Goal: Information Seeking & Learning: Get advice/opinions

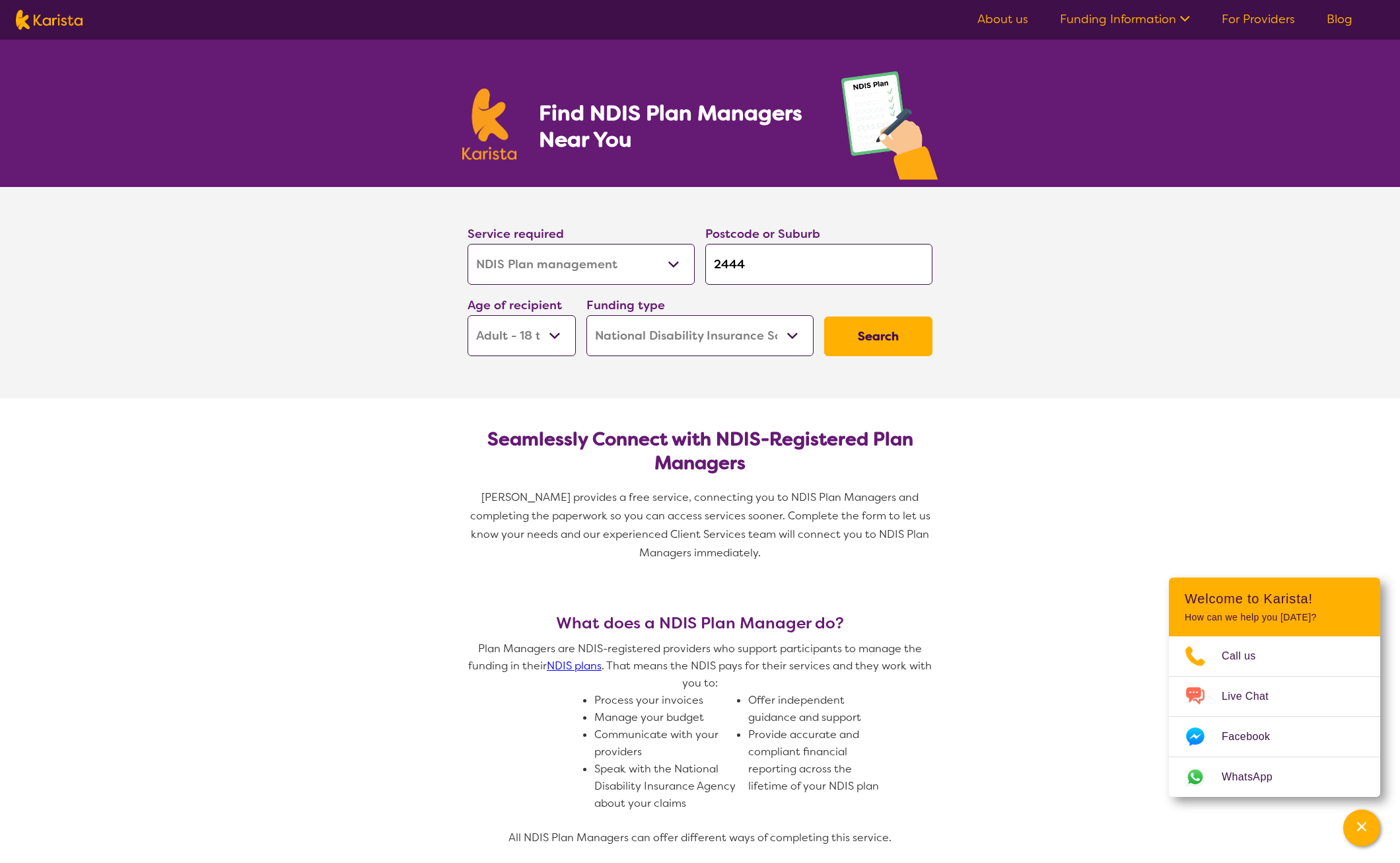
select select "NDIS Plan management"
select select "AD"
select select "NDIS"
select select "NDIS Plan management"
select select "AD"
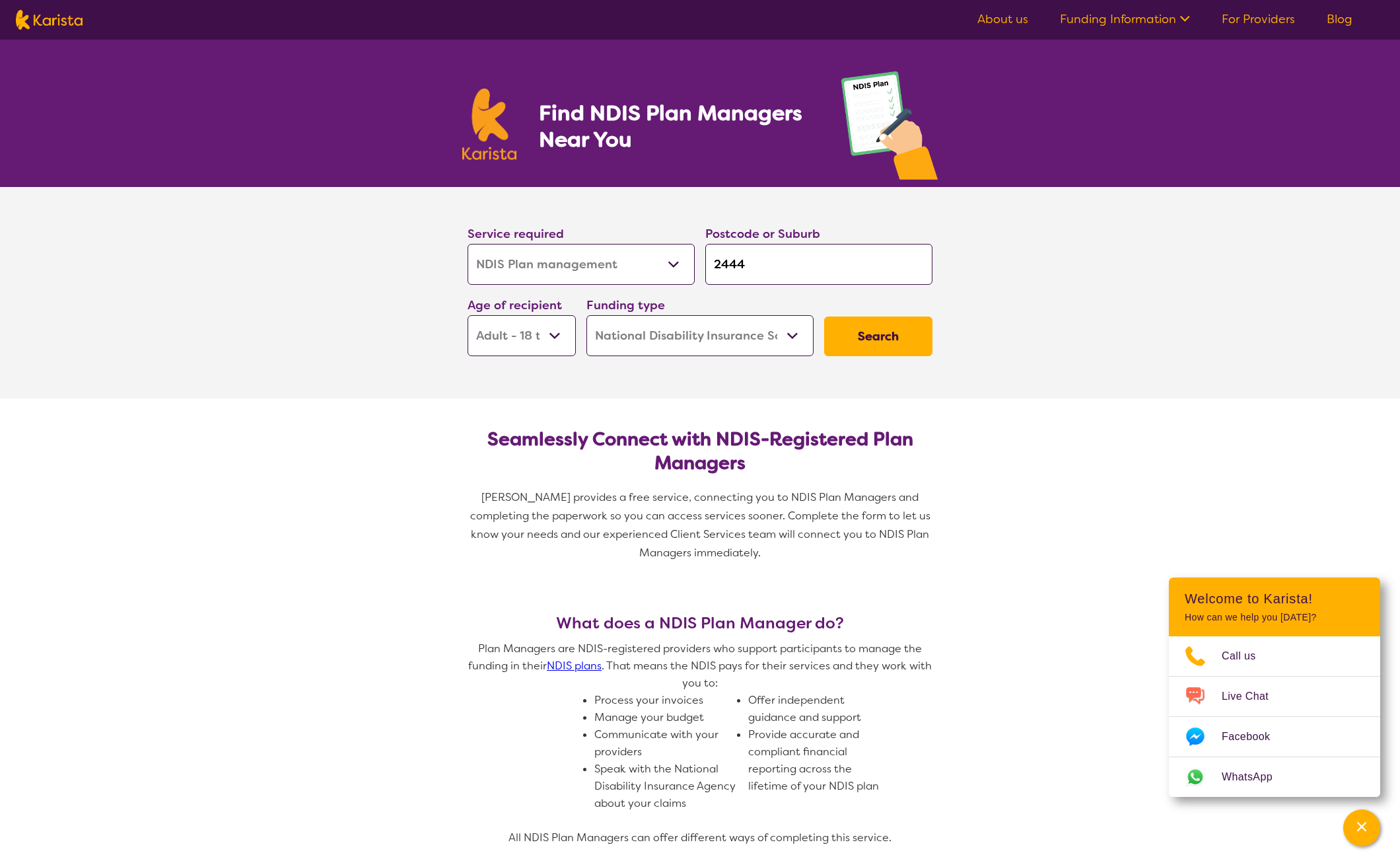
select select "NDIS"
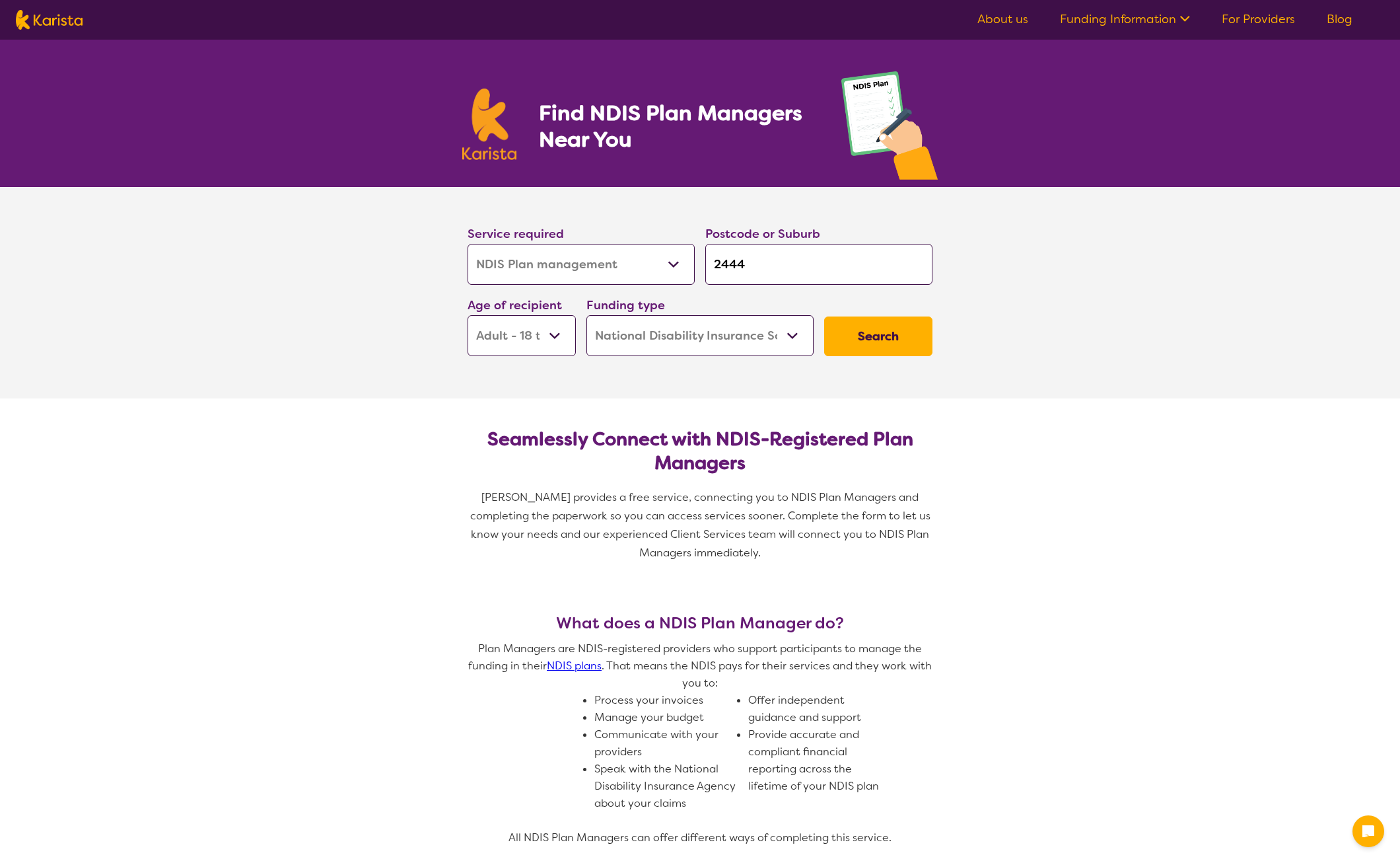
select select "NDIS Plan management"
select select "AD"
select select "NDIS"
select select "NDIS Plan management"
select select "AD"
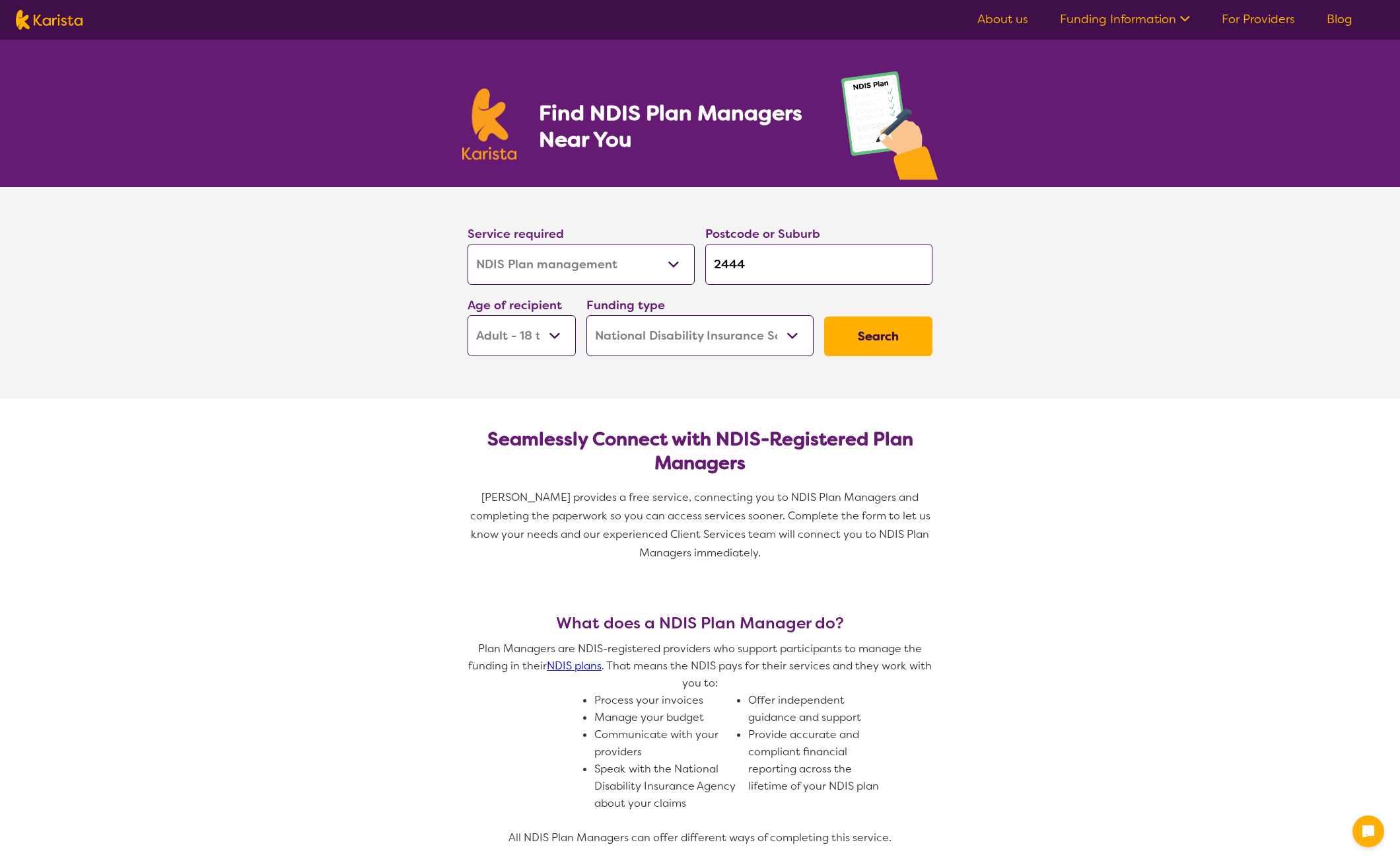
select select "NDIS"
click at [892, 332] on button "Search" at bounding box center [878, 336] width 109 height 39
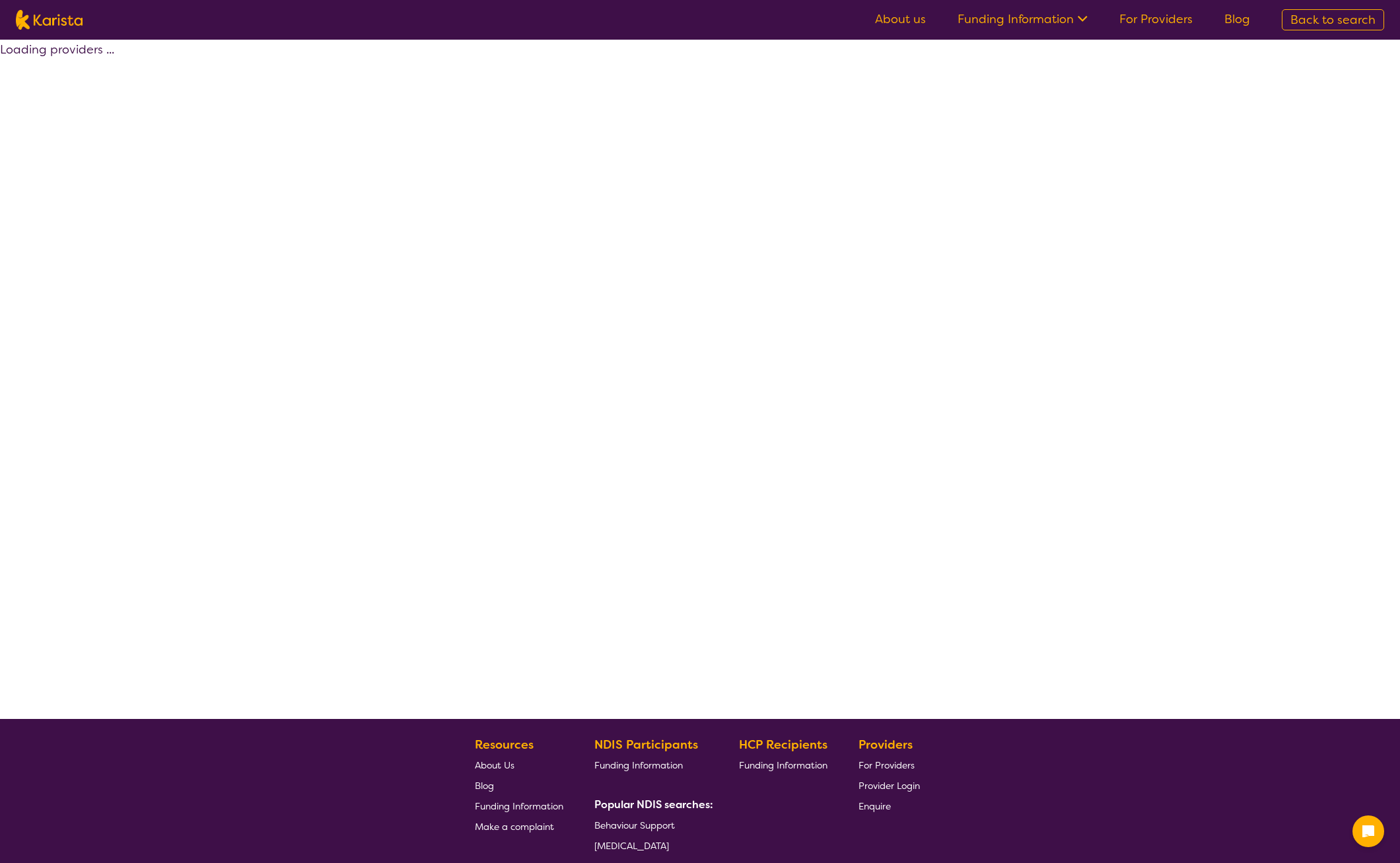
select select "by_score"
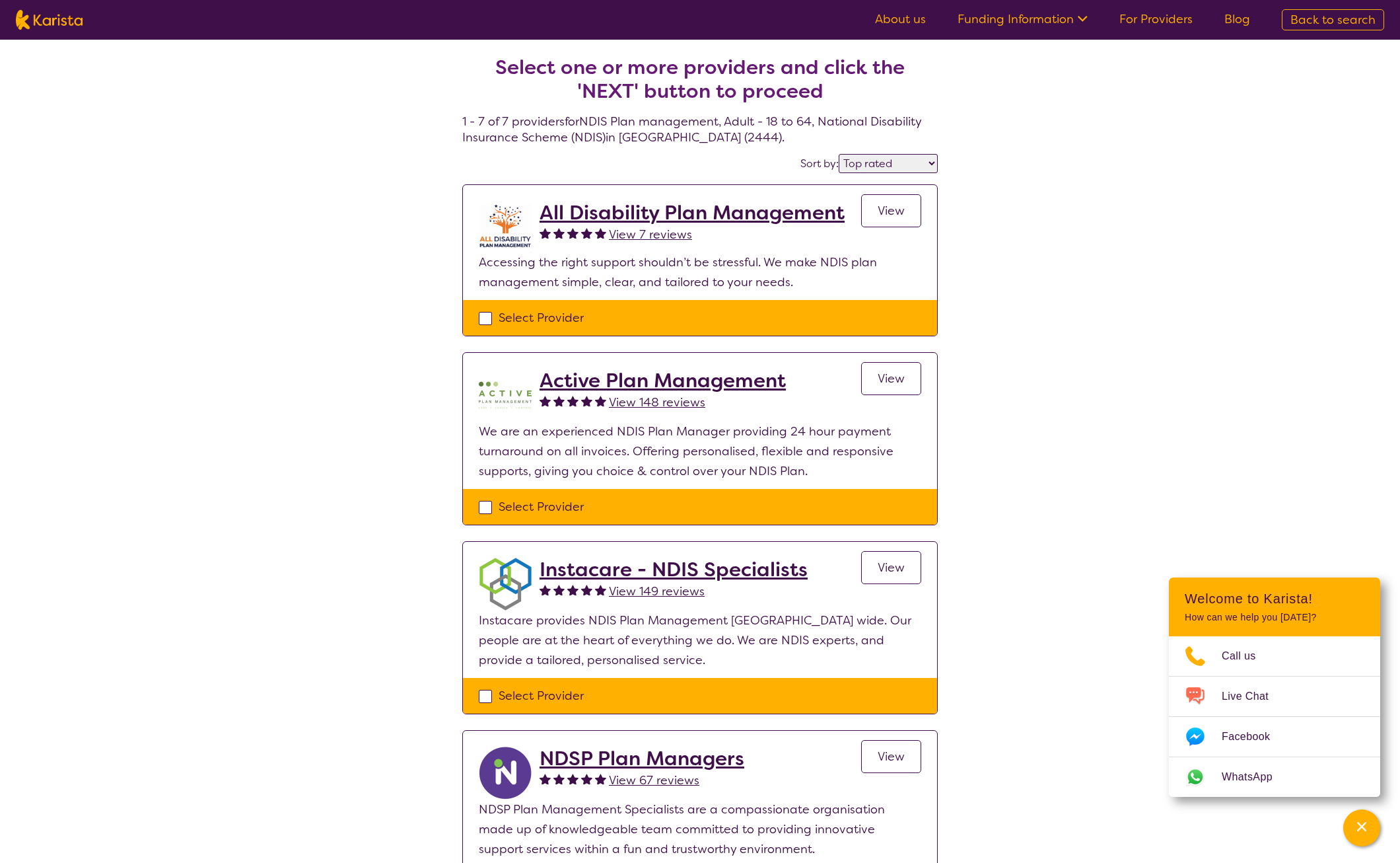
click at [879, 211] on span "View" at bounding box center [891, 211] width 27 height 16
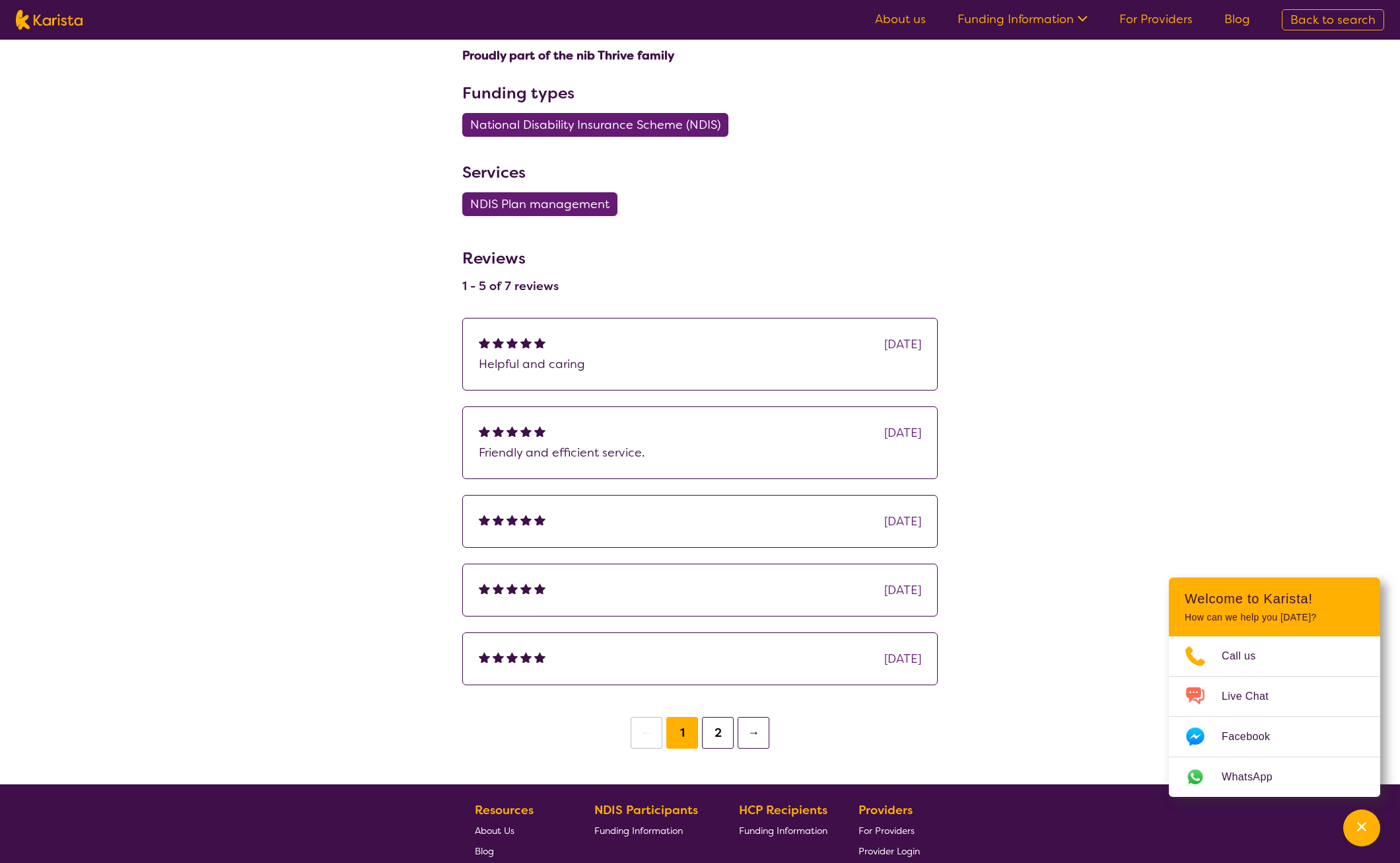
scroll to position [727, 0]
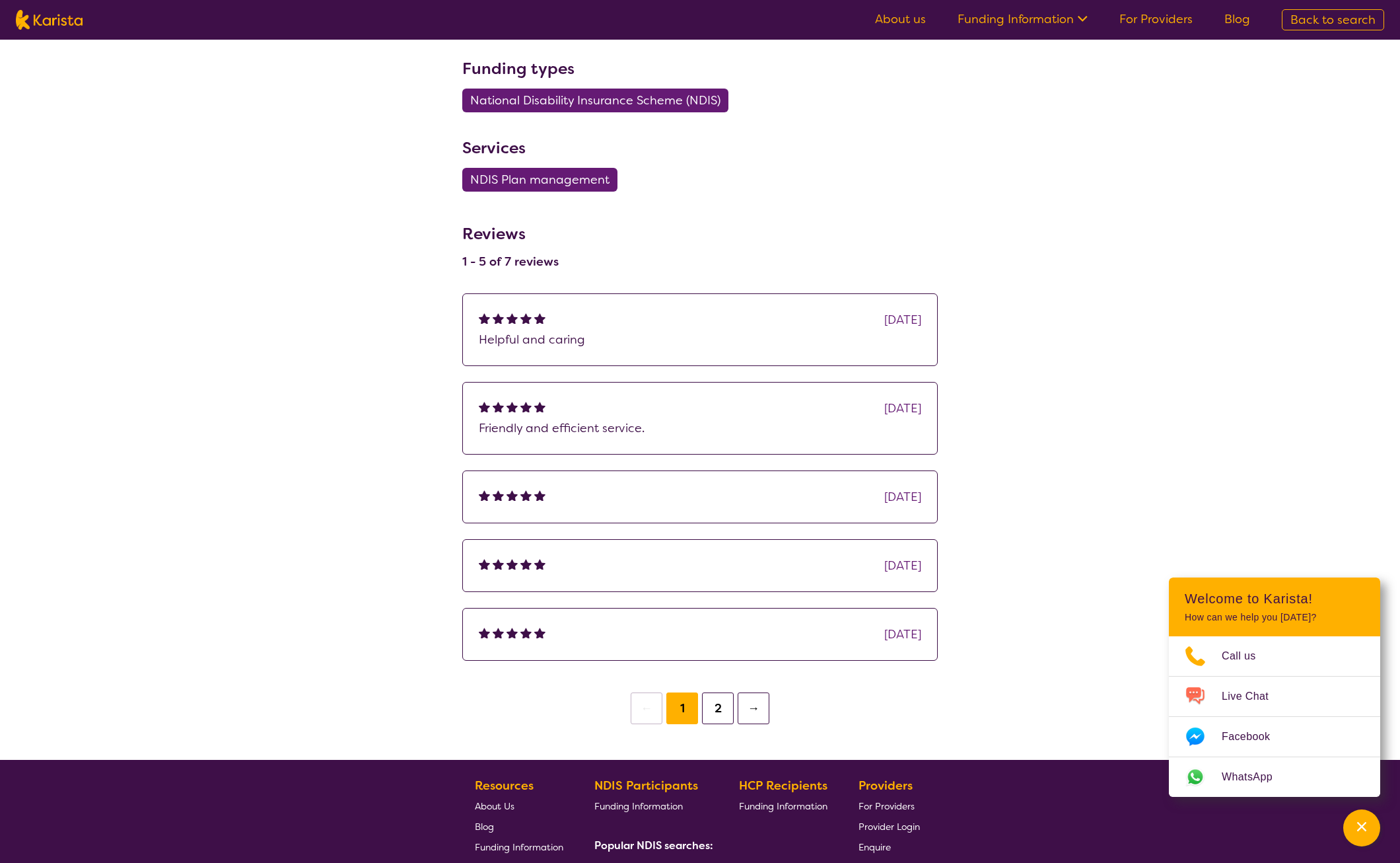
click at [546, 407] on div at bounding box center [541, 408] width 14 height 20
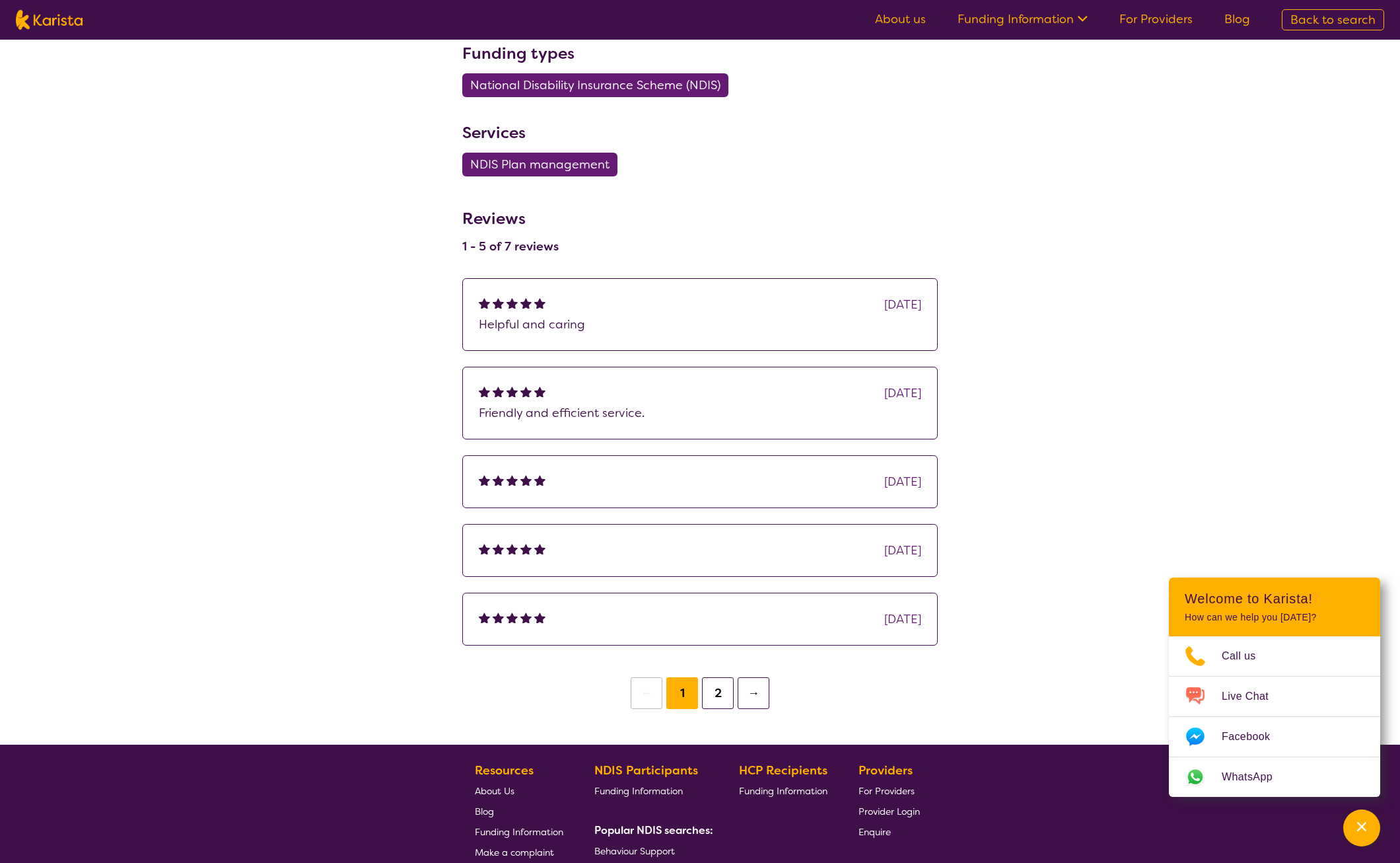
scroll to position [744, 0]
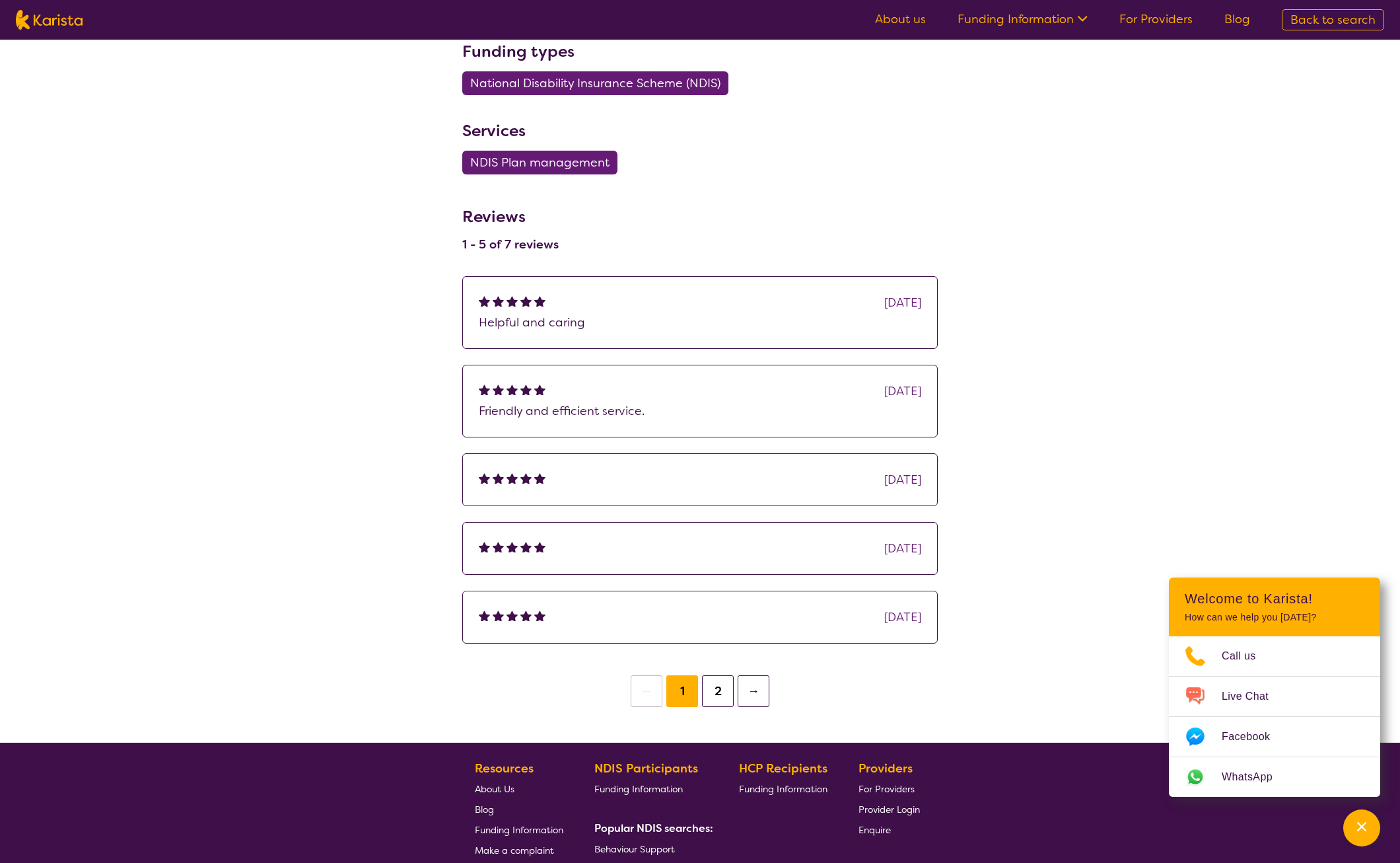
drag, startPoint x: 899, startPoint y: 291, endPoint x: 899, endPoint y: 298, distance: 7.0
click at [899, 293] on div "[DATE] Helpful and caring" at bounding box center [700, 313] width 476 height 73
click at [523, 300] on img at bounding box center [525, 300] width 11 height 11
click at [720, 690] on button "2" at bounding box center [718, 691] width 32 height 32
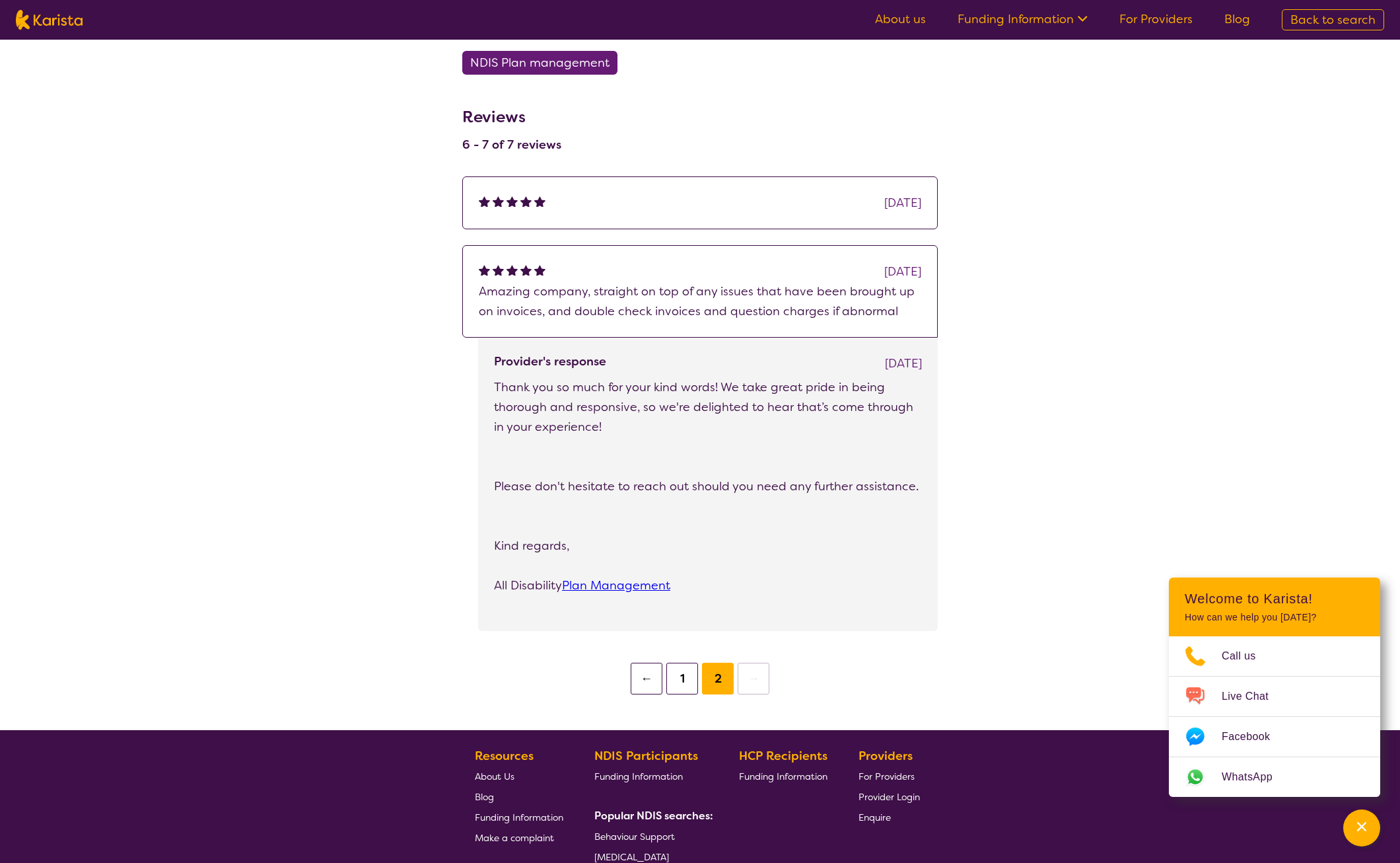
scroll to position [859, 0]
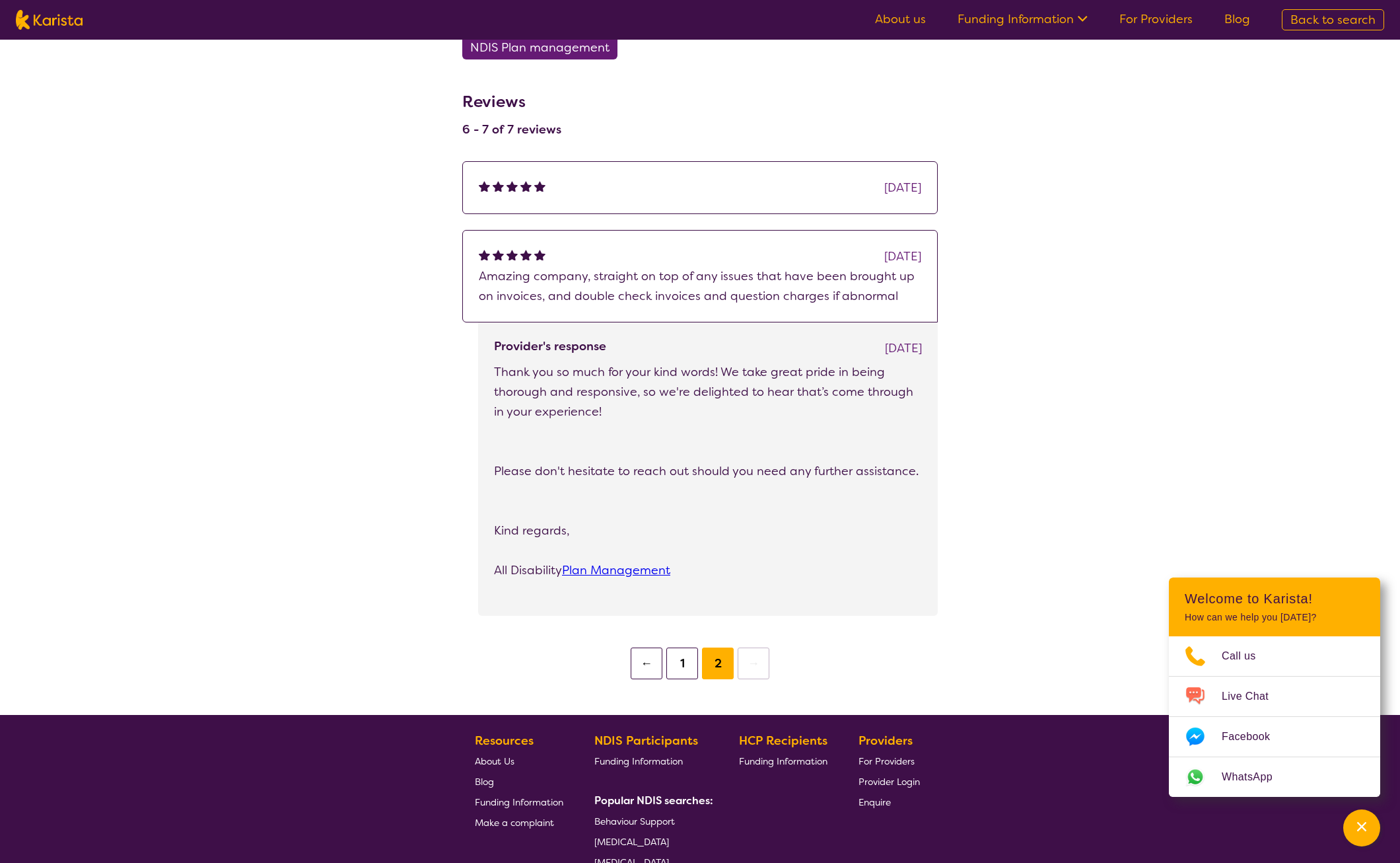
click at [770, 185] on div "[DATE]" at bounding box center [700, 187] width 442 height 20
click at [645, 663] on button "←" at bounding box center [647, 663] width 32 height 32
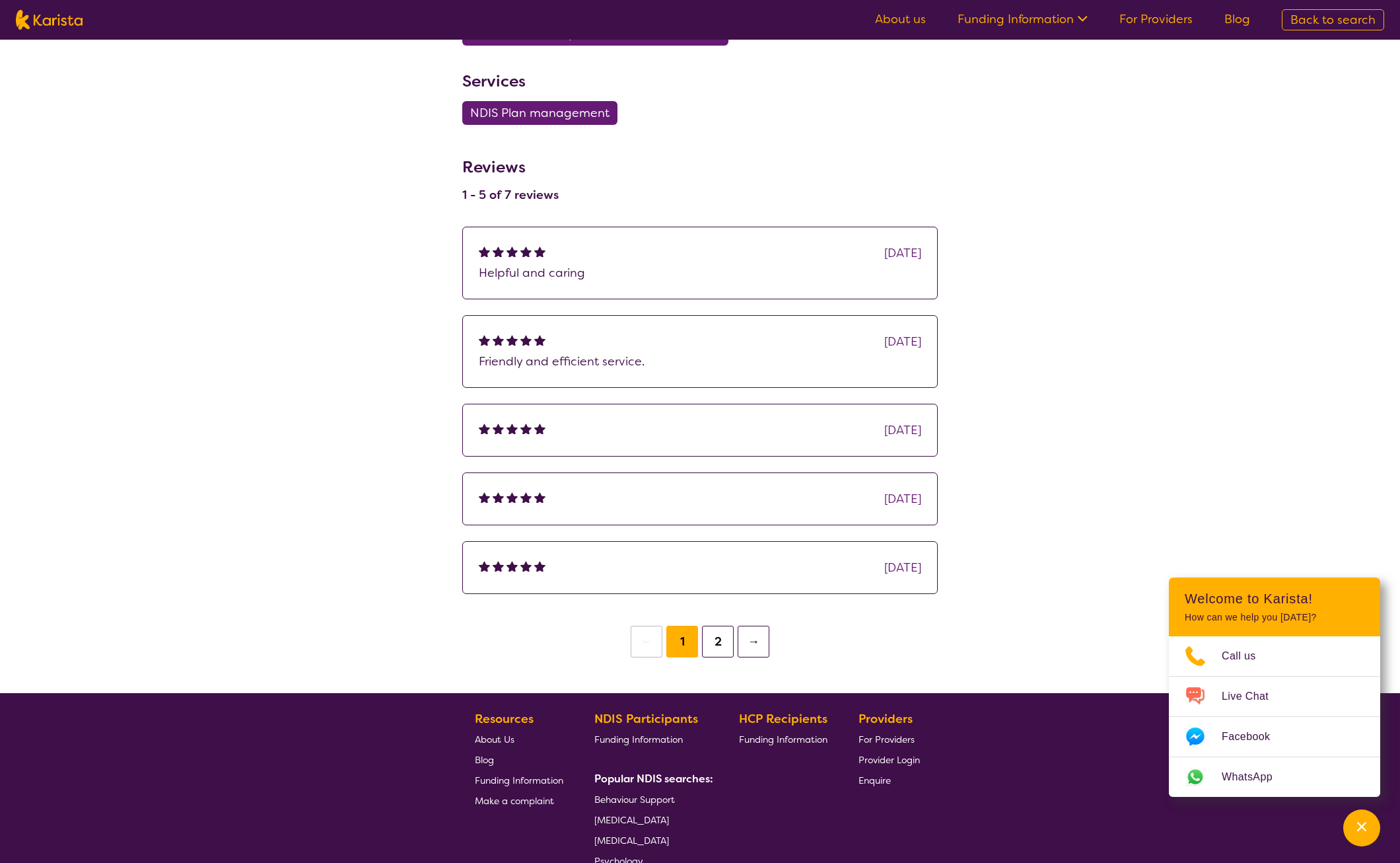
scroll to position [793, 0]
click at [657, 274] on p "Helpful and caring" at bounding box center [700, 273] width 442 height 20
click at [528, 251] on img at bounding box center [525, 251] width 11 height 11
click at [512, 249] on img at bounding box center [512, 251] width 11 height 11
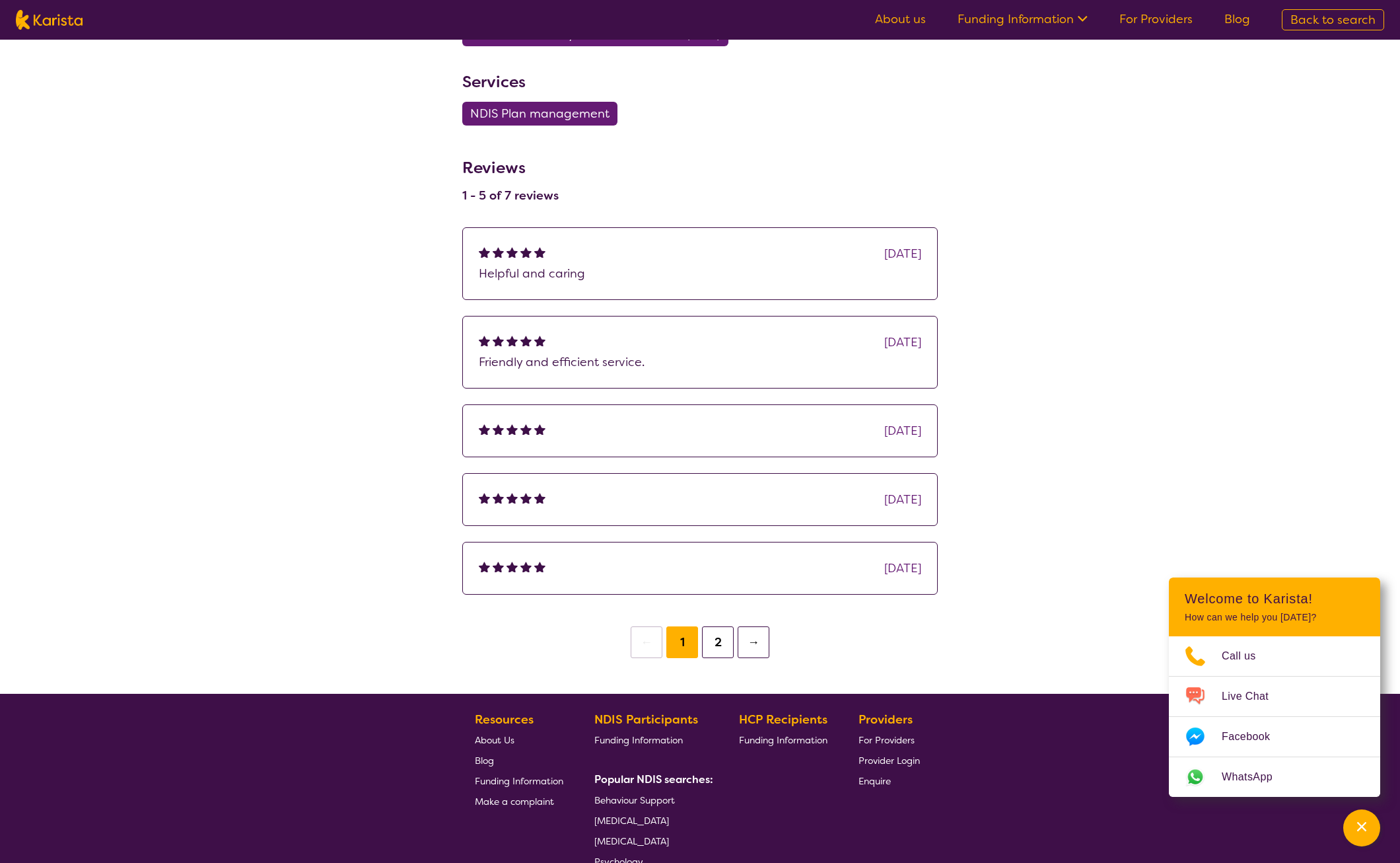
click at [885, 252] on div "[DATE]" at bounding box center [903, 253] width 37 height 20
click at [551, 259] on div "[DATE]" at bounding box center [700, 253] width 442 height 20
click at [558, 352] on p "Friendly and efficient service." at bounding box center [700, 362] width 442 height 20
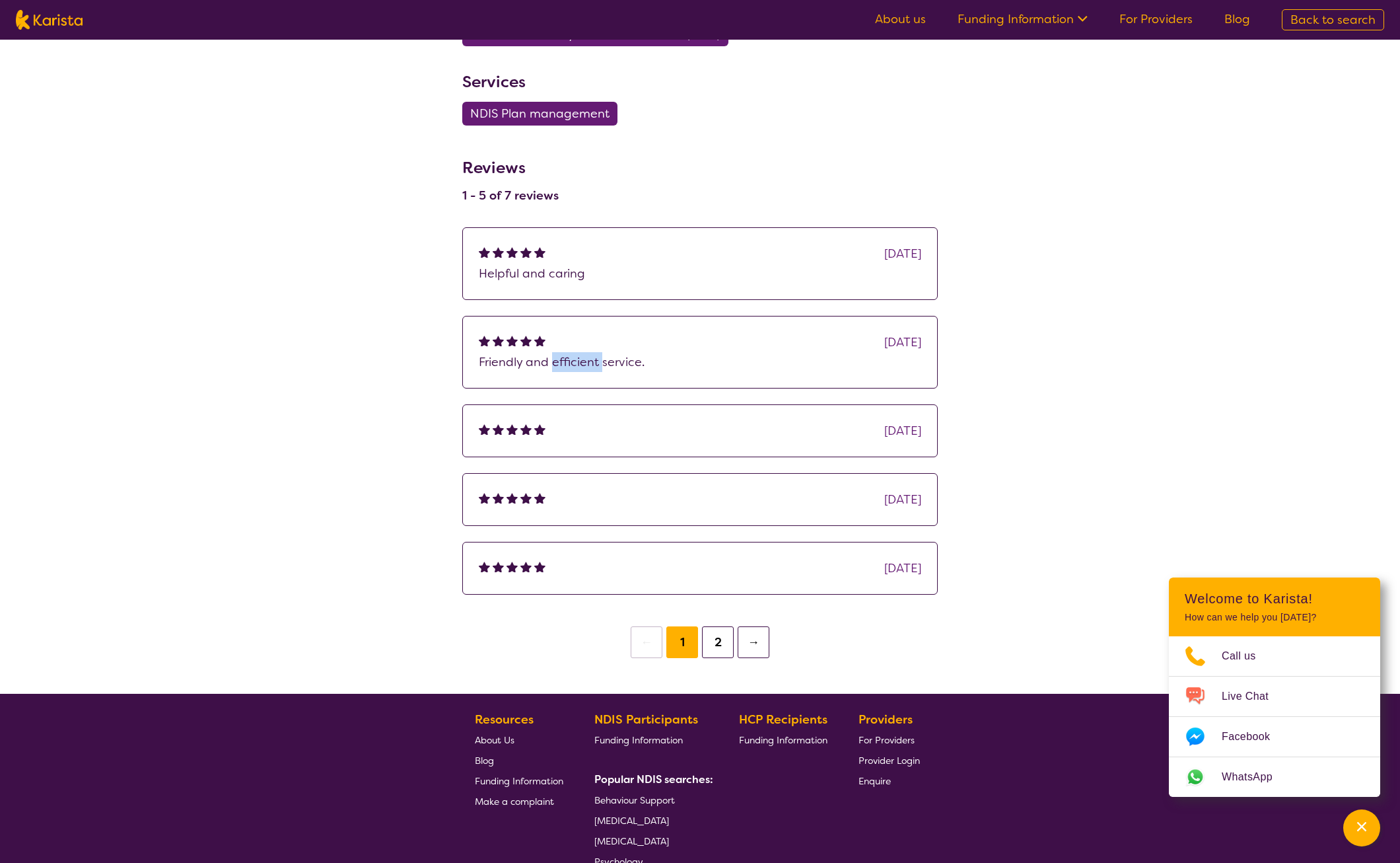
click at [558, 352] on p "Friendly and efficient service." at bounding box center [700, 362] width 442 height 20
drag, startPoint x: 558, startPoint y: 352, endPoint x: 514, endPoint y: 351, distance: 44.0
click at [514, 351] on div at bounding box center [513, 342] width 14 height 20
click at [754, 645] on button "→" at bounding box center [754, 642] width 32 height 32
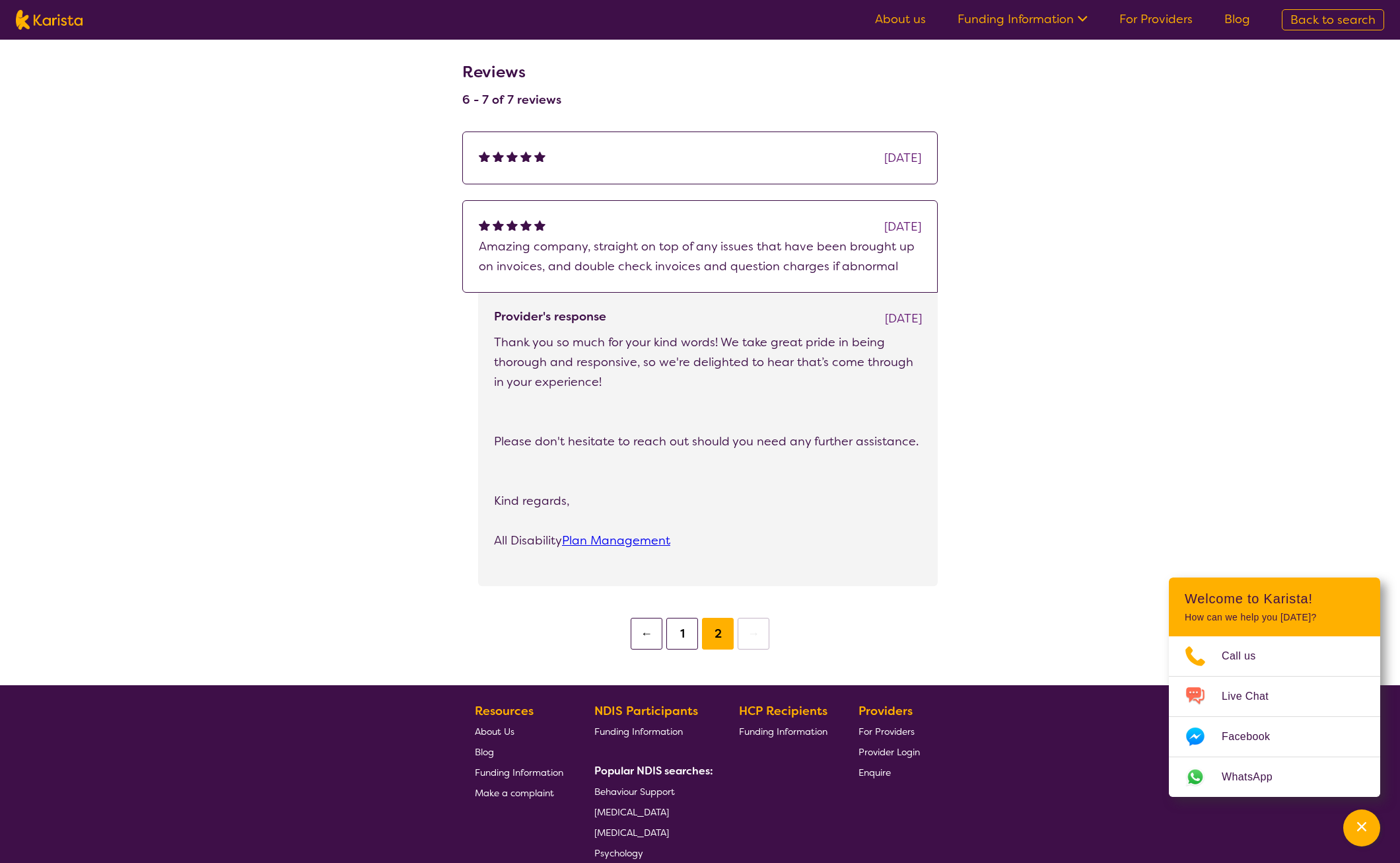
scroll to position [859, 0]
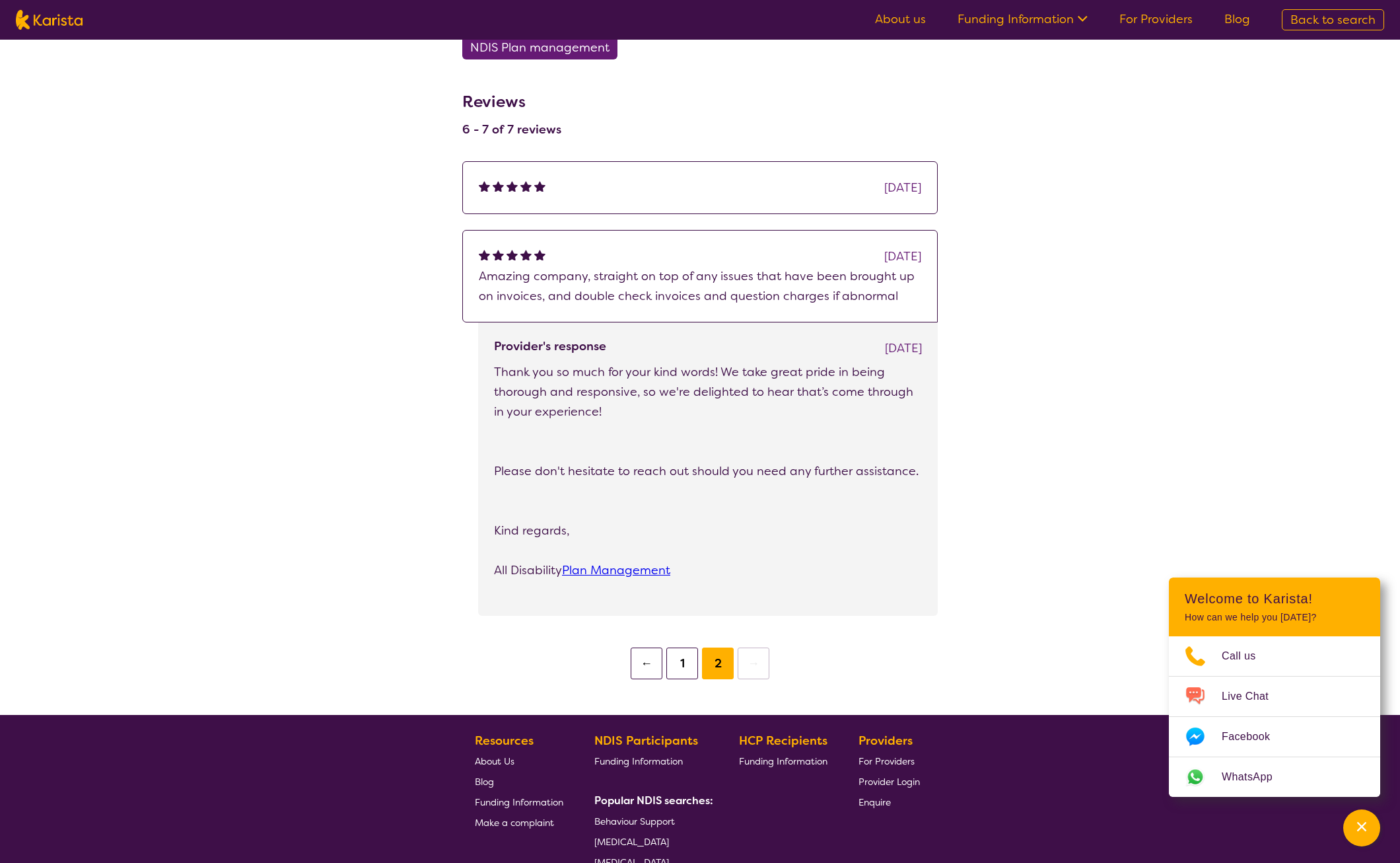
click at [644, 657] on button "←" at bounding box center [647, 663] width 32 height 32
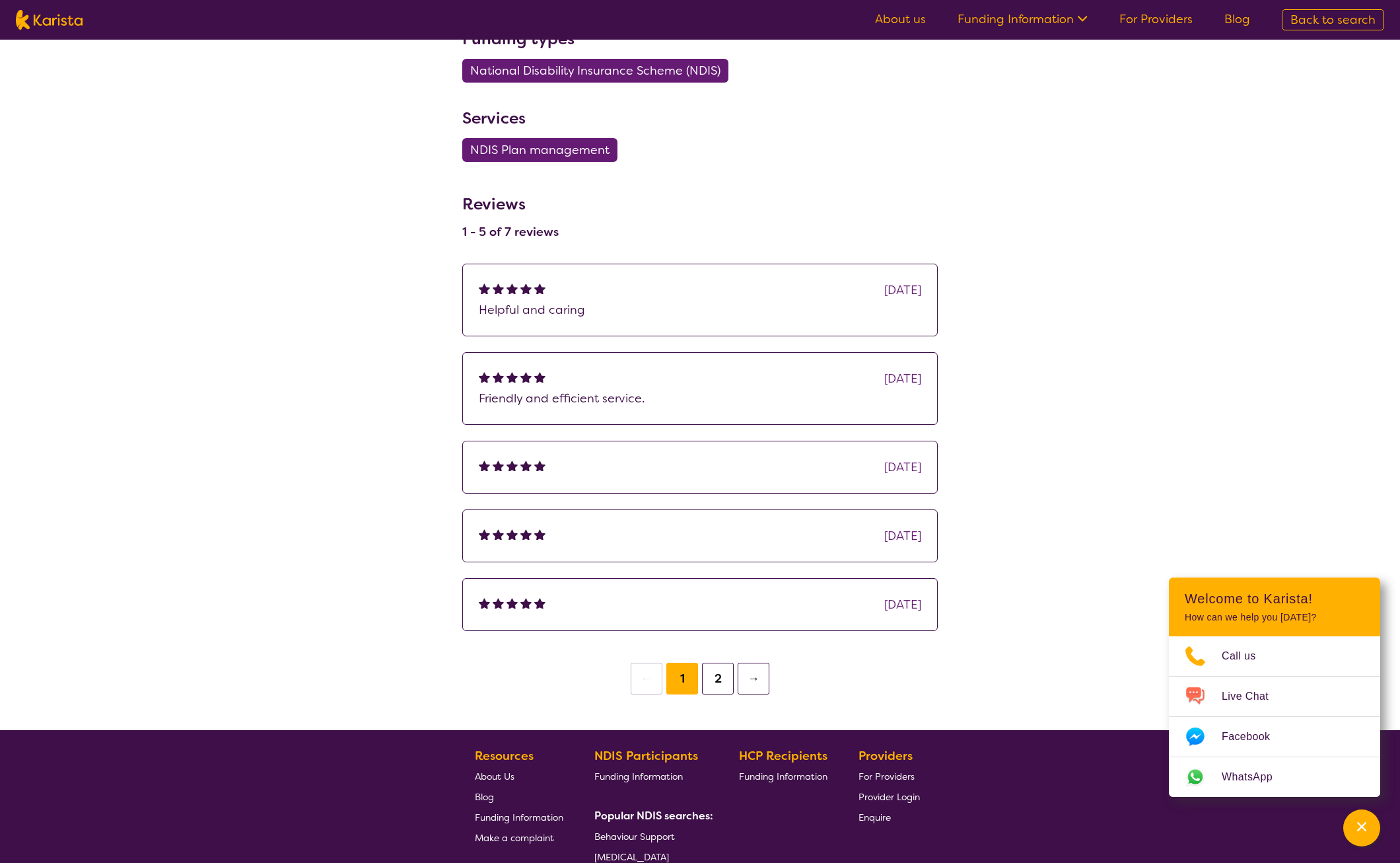
scroll to position [744, 0]
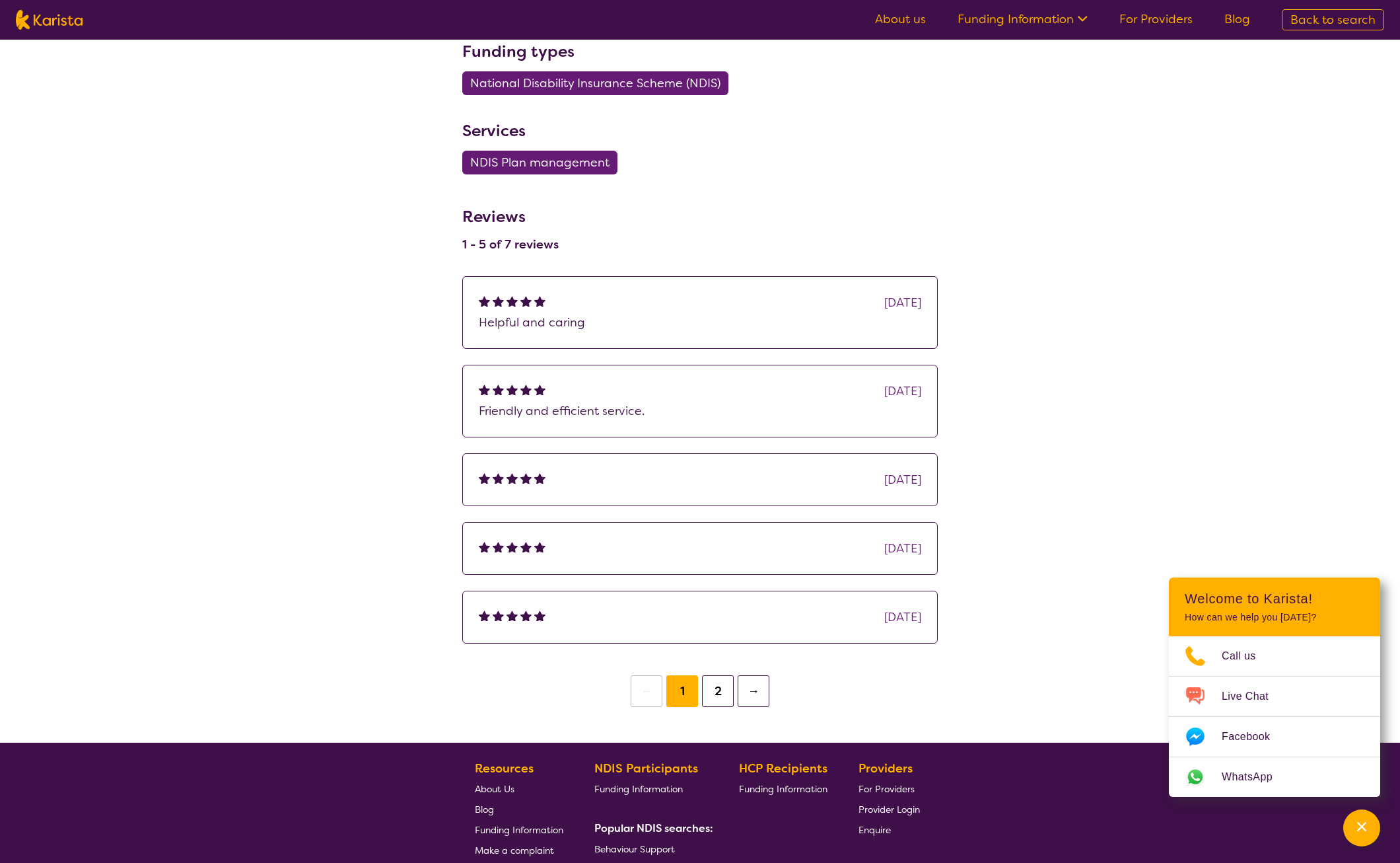
click at [755, 690] on button "→" at bounding box center [754, 691] width 32 height 32
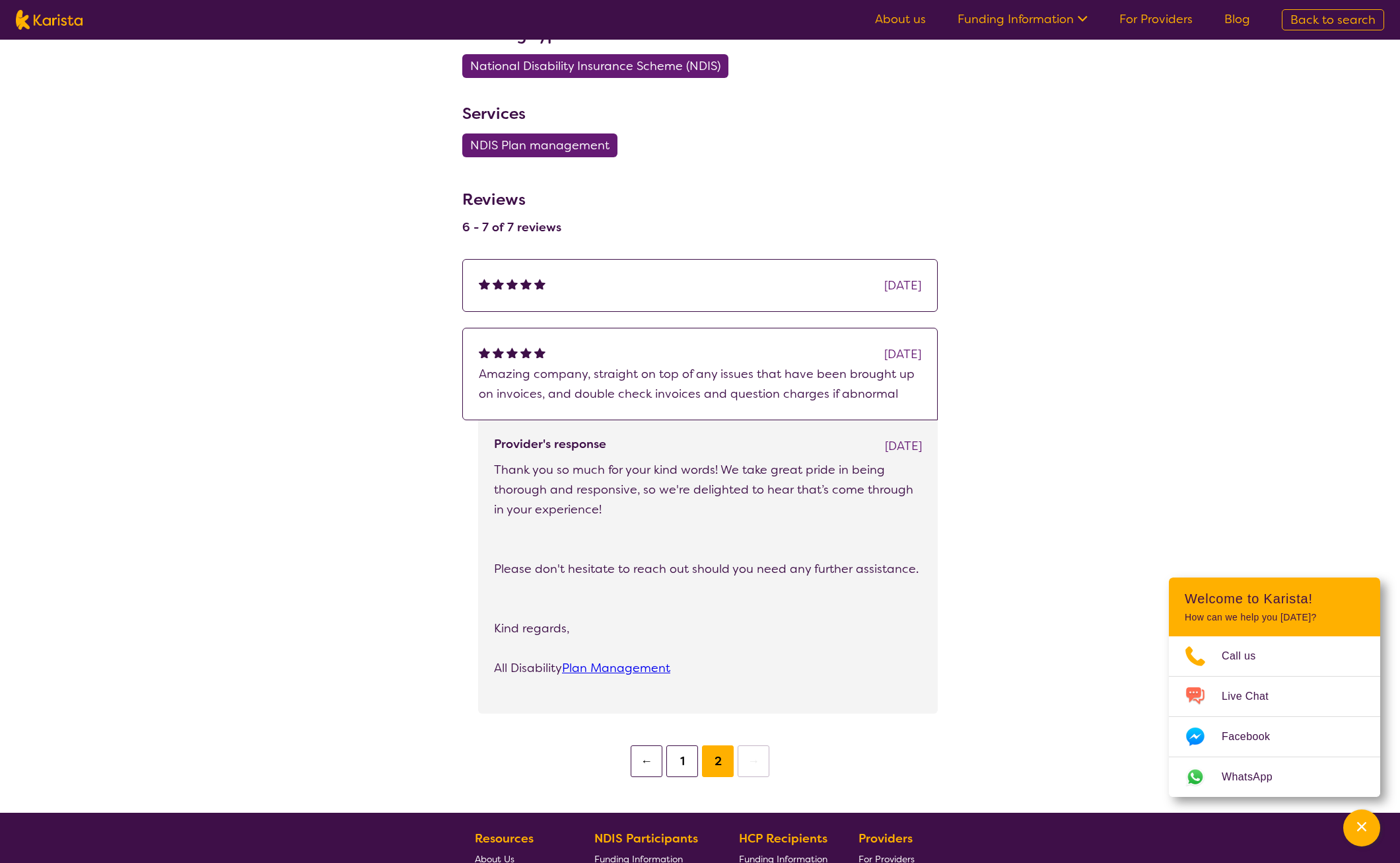
scroll to position [793, 0]
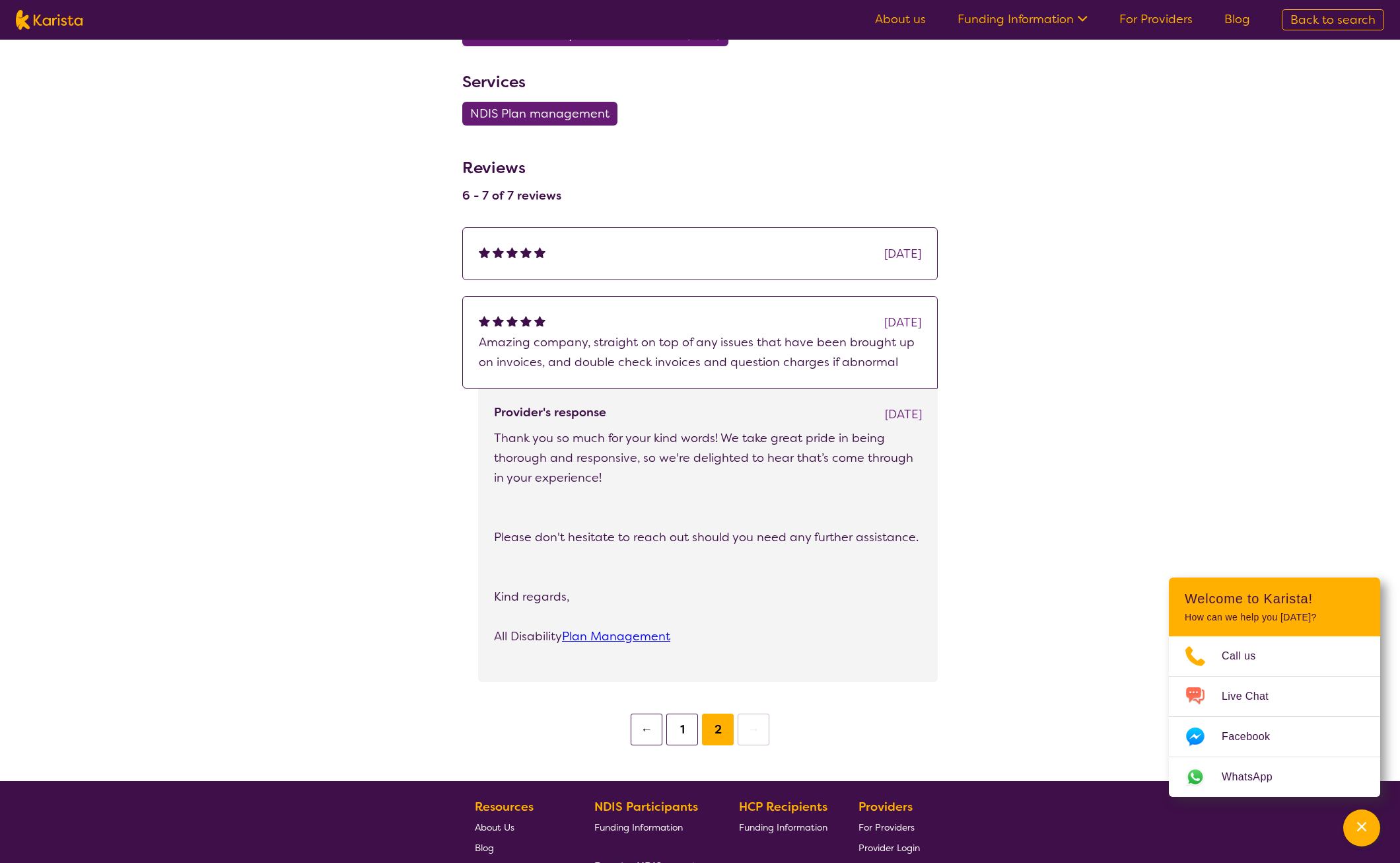
drag, startPoint x: 644, startPoint y: 723, endPoint x: 702, endPoint y: 707, distance: 60.2
click at [645, 723] on button "←" at bounding box center [647, 730] width 32 height 32
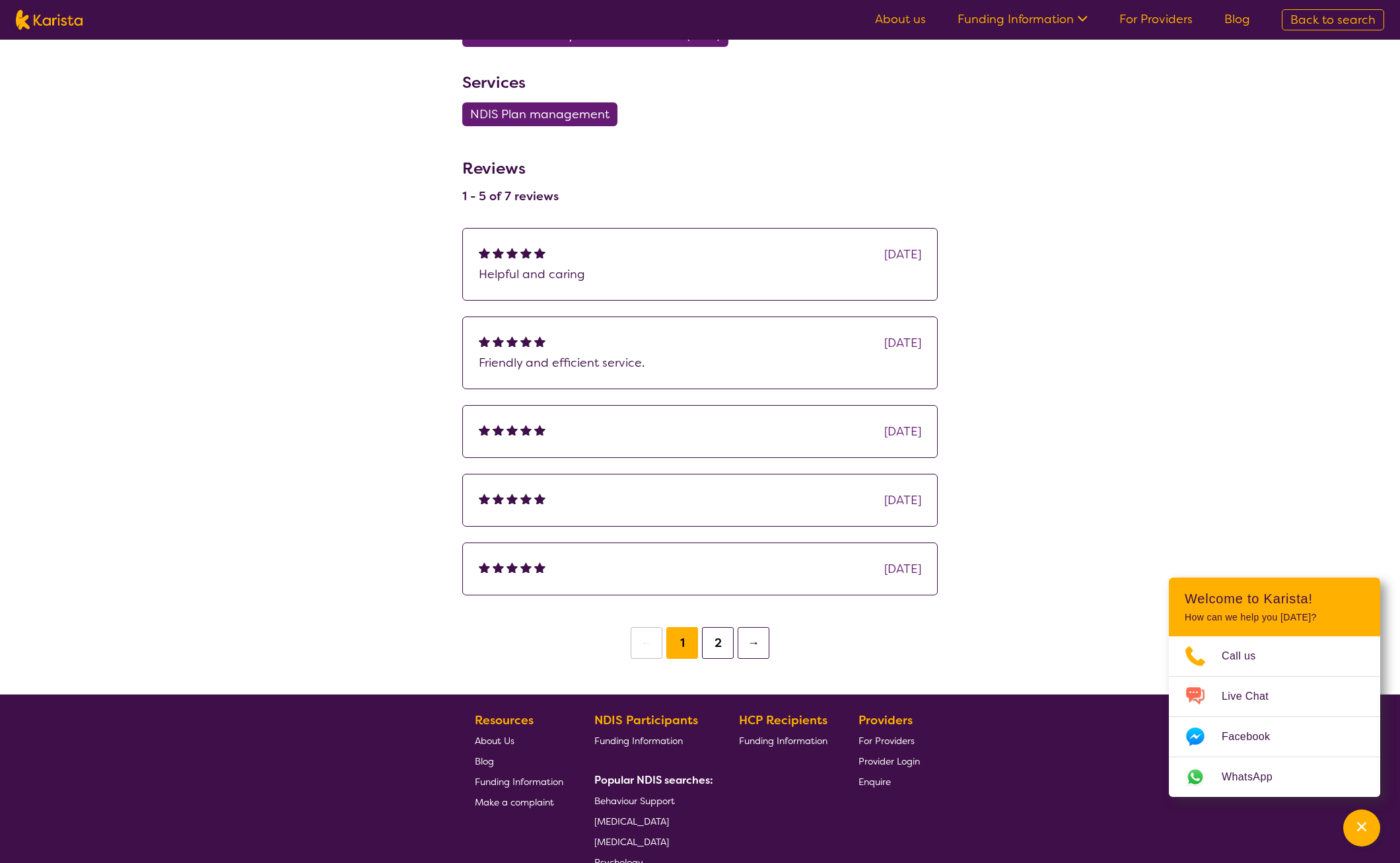
scroll to position [793, 0]
click at [748, 636] on button "→" at bounding box center [754, 642] width 32 height 32
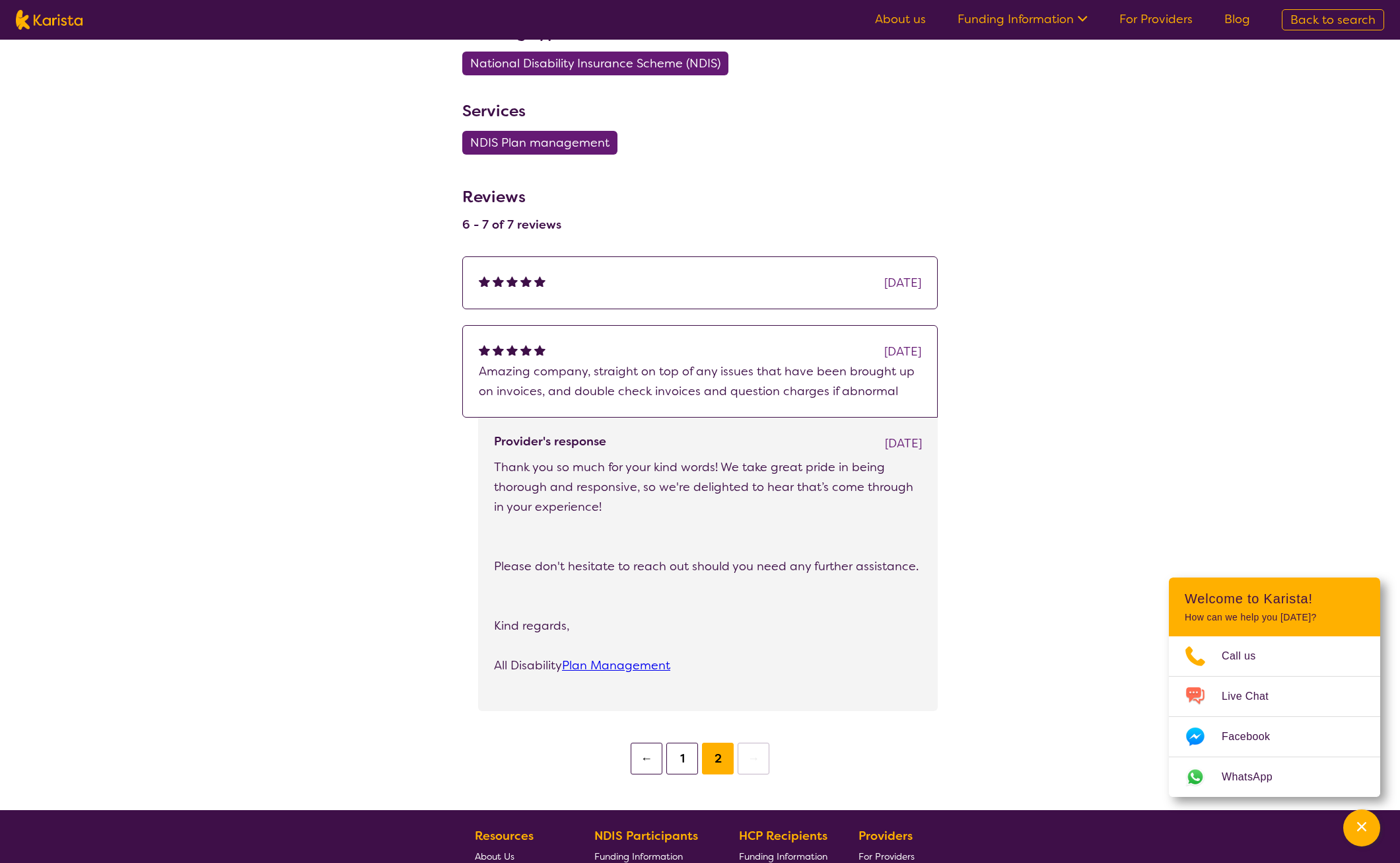
scroll to position [793, 0]
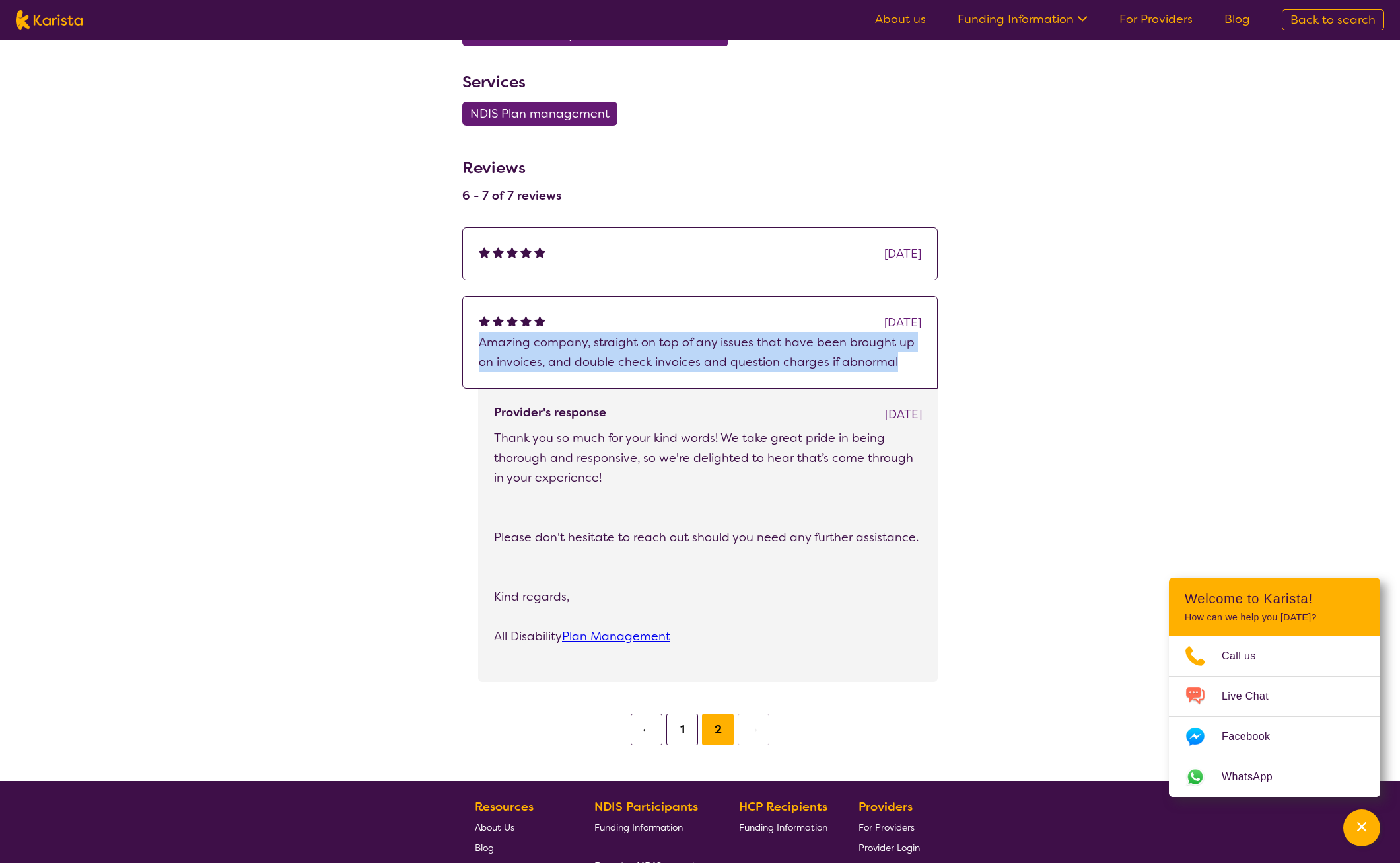
drag, startPoint x: 482, startPoint y: 342, endPoint x: 896, endPoint y: 364, distance: 414.6
click at [896, 364] on p "Amazing company, straight on top of any issues that have been brought up on inv…" at bounding box center [700, 352] width 442 height 39
drag, startPoint x: 896, startPoint y: 364, endPoint x: 806, endPoint y: 349, distance: 91.2
copy p "Amazing company, straight on top of any issues that have been brought up on inv…"
click at [643, 730] on button "←" at bounding box center [647, 730] width 32 height 32
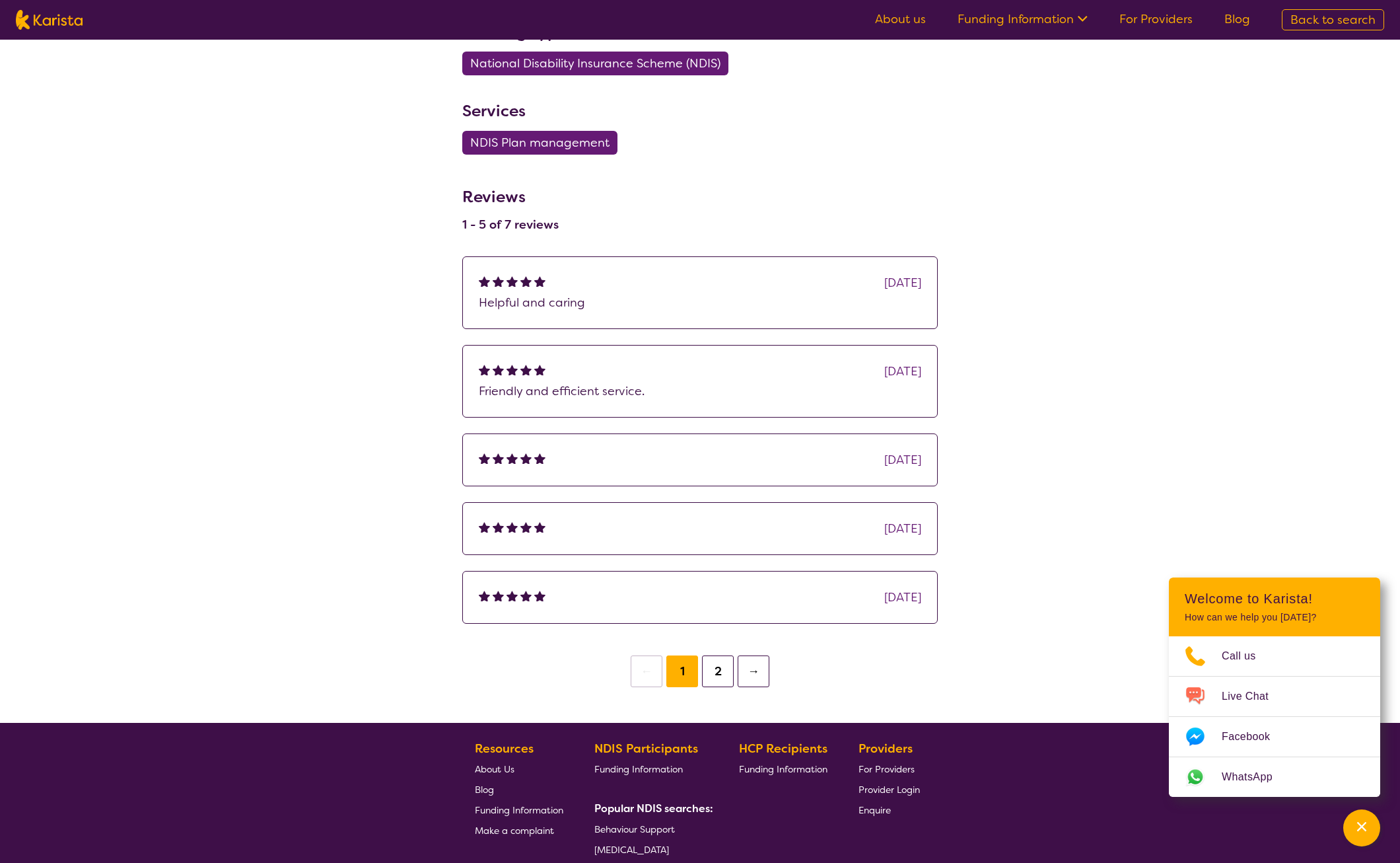
scroll to position [793, 0]
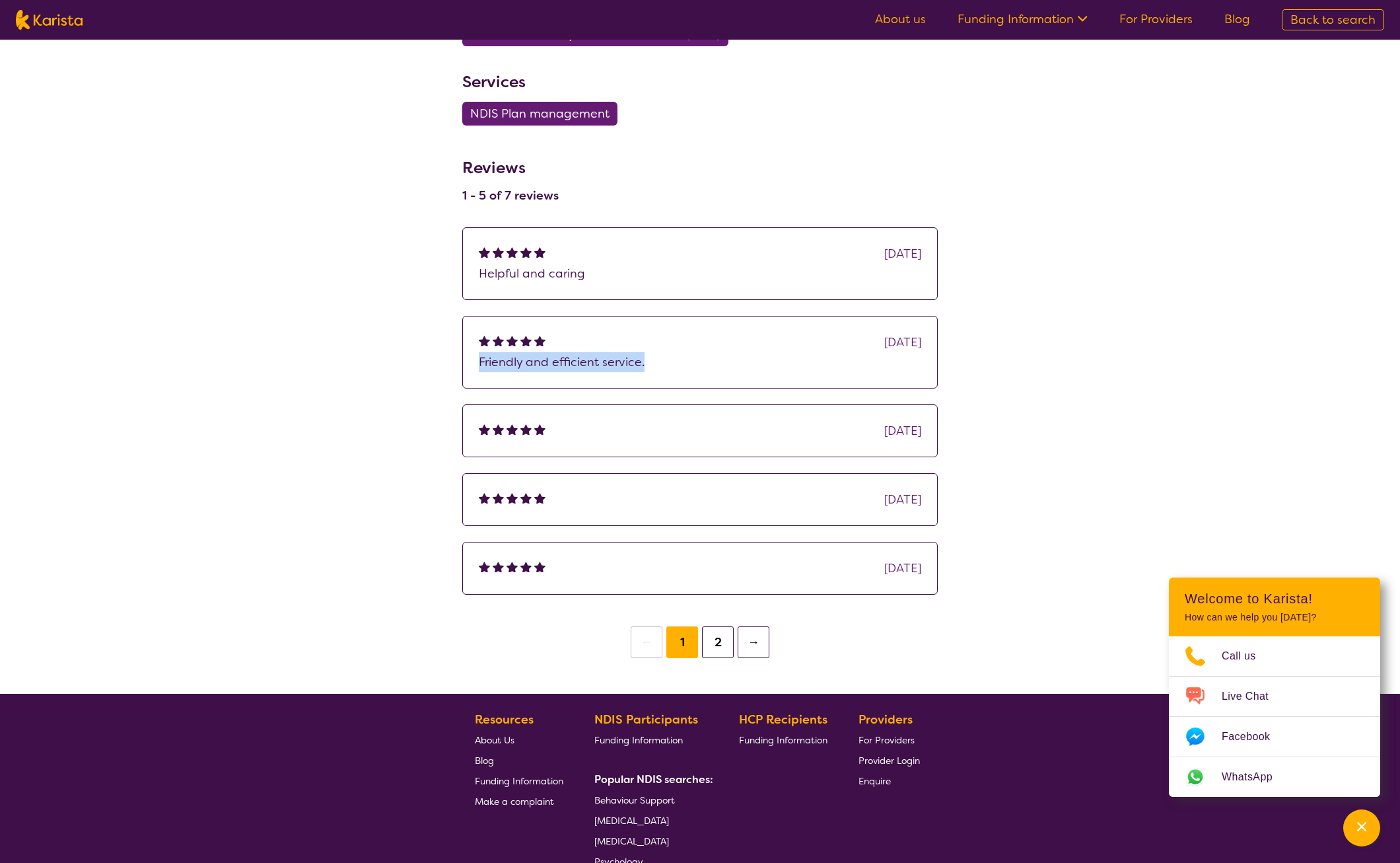
drag, startPoint x: 480, startPoint y: 359, endPoint x: 653, endPoint y: 363, distance: 173.0
click at [653, 363] on p "Friendly and efficient service." at bounding box center [700, 362] width 442 height 20
drag, startPoint x: 653, startPoint y: 363, endPoint x: 619, endPoint y: 361, distance: 34.1
copy p "Friendly and efficient service."
drag, startPoint x: 481, startPoint y: 272, endPoint x: 598, endPoint y: 272, distance: 117.0
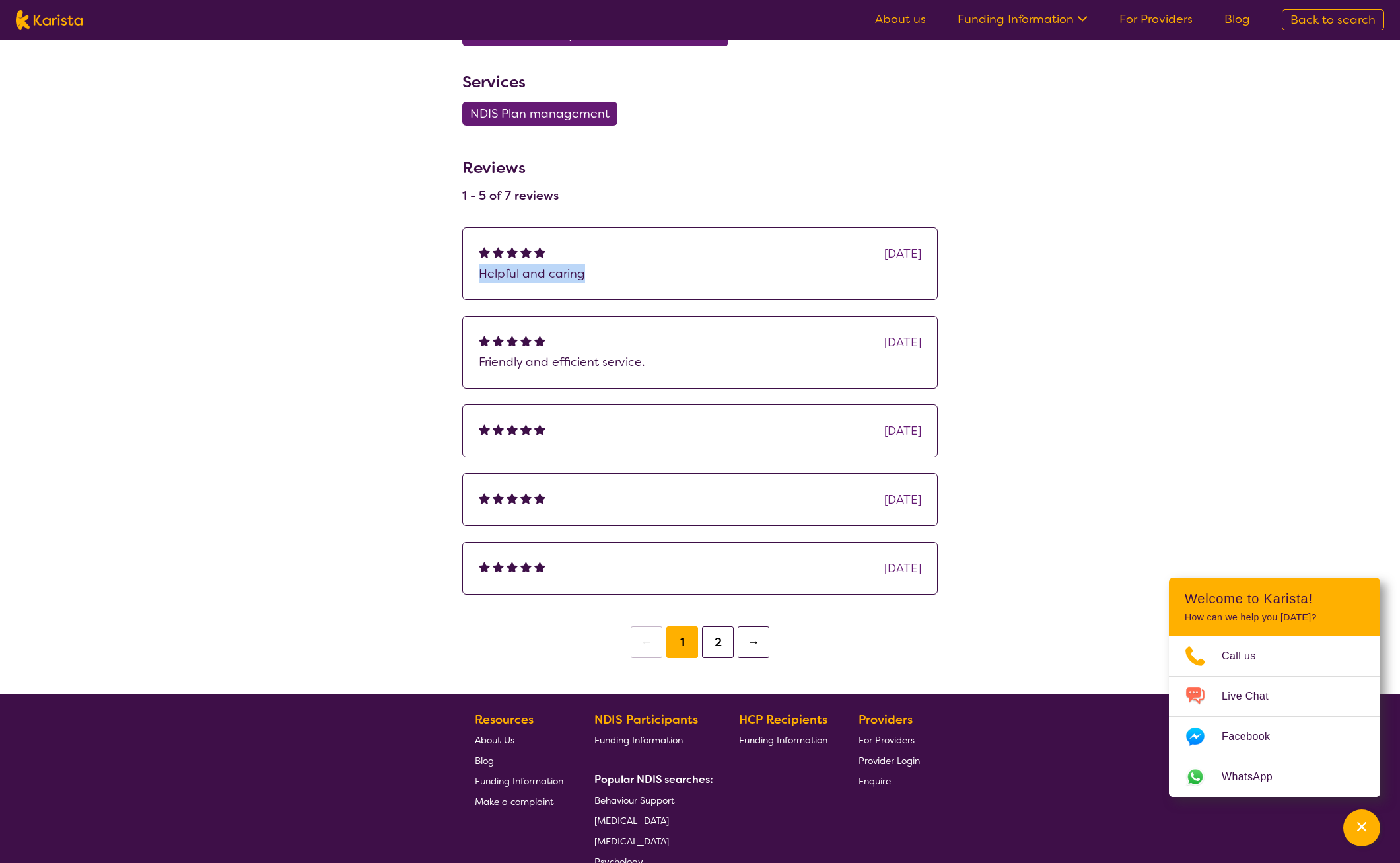
click at [598, 272] on p "Helpful and caring" at bounding box center [700, 273] width 442 height 20
drag, startPoint x: 598, startPoint y: 272, endPoint x: 548, endPoint y: 276, distance: 50.2
copy p "Helpful and caring"
